Goal: Information Seeking & Learning: Find specific page/section

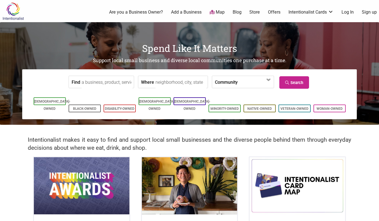
click at [256, 11] on link "Store" at bounding box center [255, 12] width 11 height 6
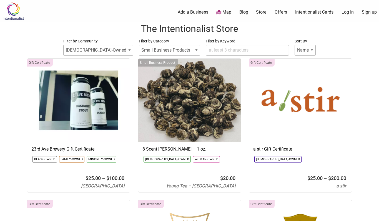
select select
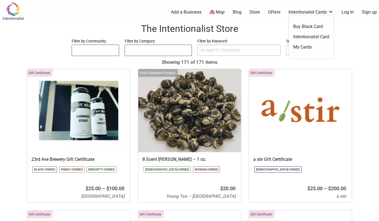
click at [328, 11] on link "Intentionalist Cards" at bounding box center [311, 12] width 45 height 6
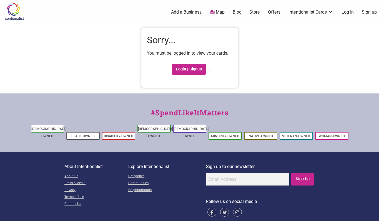
click at [328, 12] on link "Intentionalist Cards" at bounding box center [311, 12] width 45 height 6
click at [330, 12] on link "Intentionalist Cards" at bounding box center [311, 12] width 45 height 6
click at [305, 37] on link "Intentionalist Card" at bounding box center [311, 37] width 36 height 6
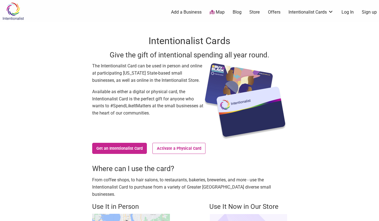
click at [15, 8] on img at bounding box center [13, 11] width 26 height 18
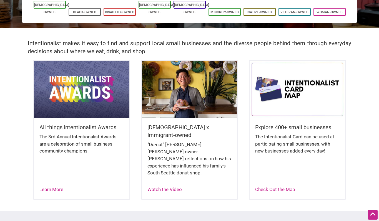
scroll to position [2, 0]
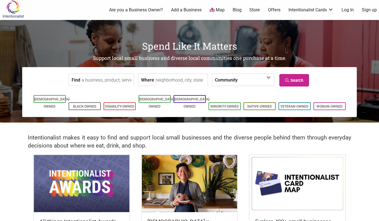
click at [110, 79] on input "Find" at bounding box center [107, 80] width 51 height 13
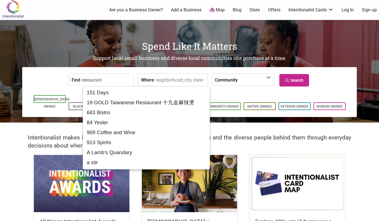
type input "restaurant"
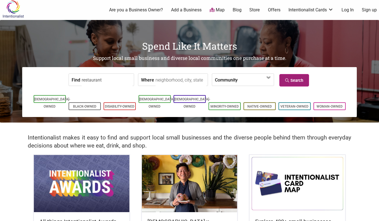
click at [295, 80] on link "Search" at bounding box center [295, 80] width 30 height 13
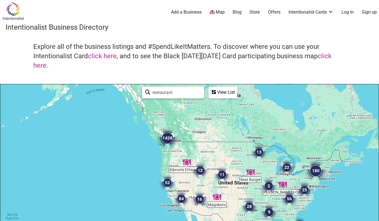
click at [166, 138] on img "1428" at bounding box center [167, 138] width 22 height 22
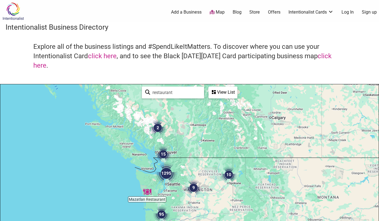
click at [166, 173] on img "1295" at bounding box center [166, 174] width 22 height 22
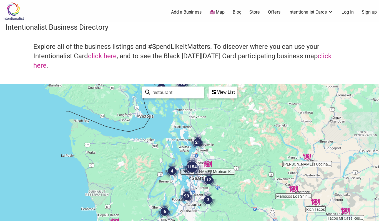
click at [193, 168] on img "1154" at bounding box center [192, 167] width 22 height 22
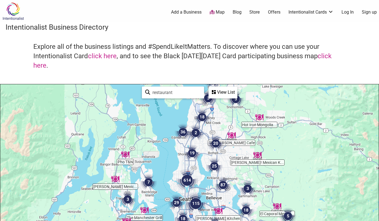
click at [184, 178] on img "614" at bounding box center [187, 181] width 22 height 22
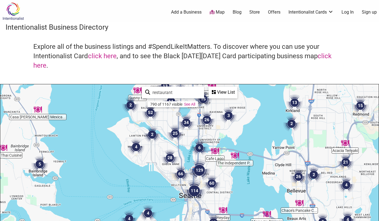
drag, startPoint x: 247, startPoint y: 191, endPoint x: 239, endPoint y: 129, distance: 62.5
click at [239, 129] on div "To navigate, press the arrow keys." at bounding box center [189, 192] width 379 height 216
